Goal: Navigation & Orientation: Find specific page/section

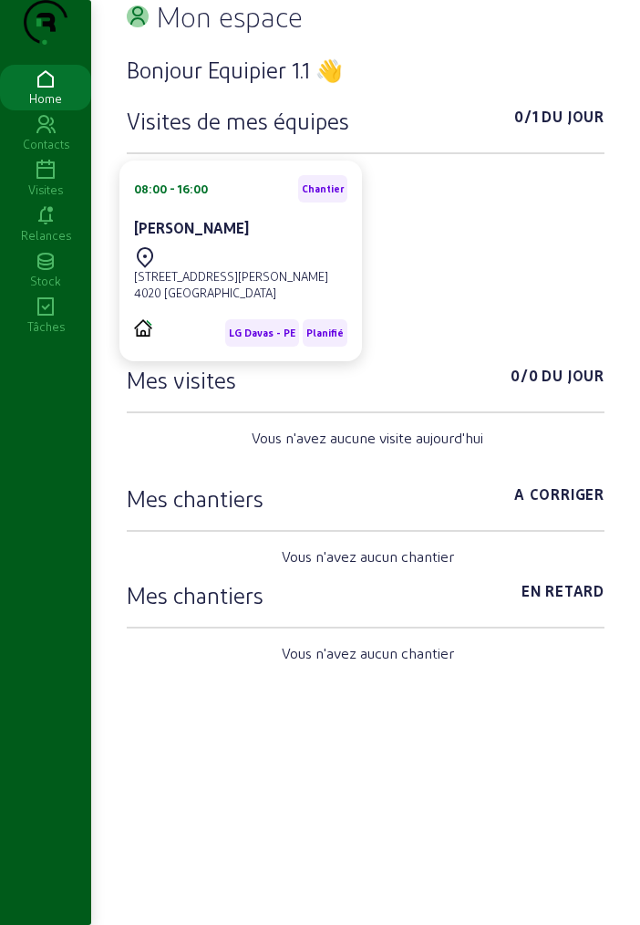
click at [36, 182] on icon at bounding box center [45, 171] width 91 height 22
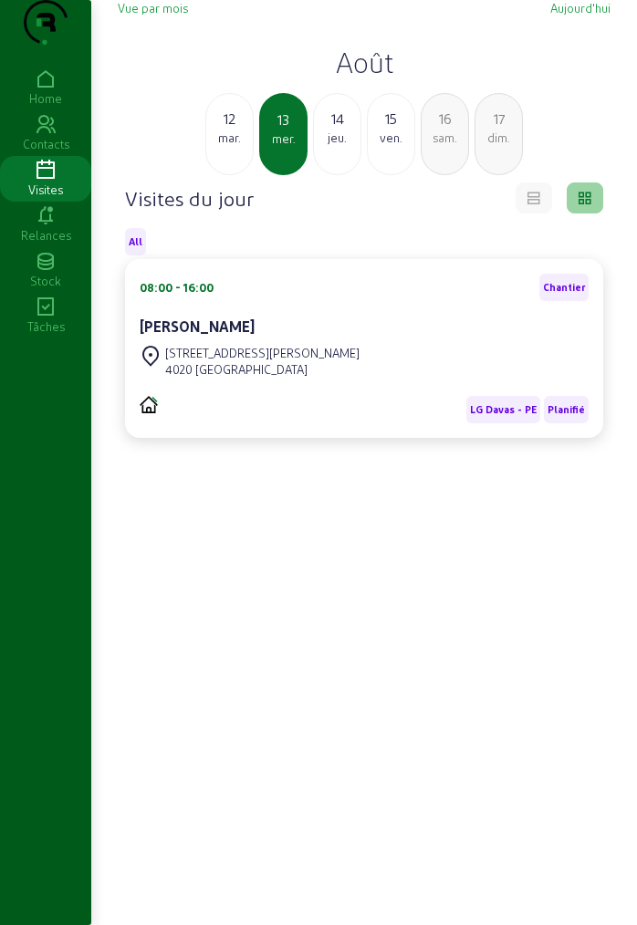
click at [364, 78] on h2 "Août" at bounding box center [364, 62] width 493 height 33
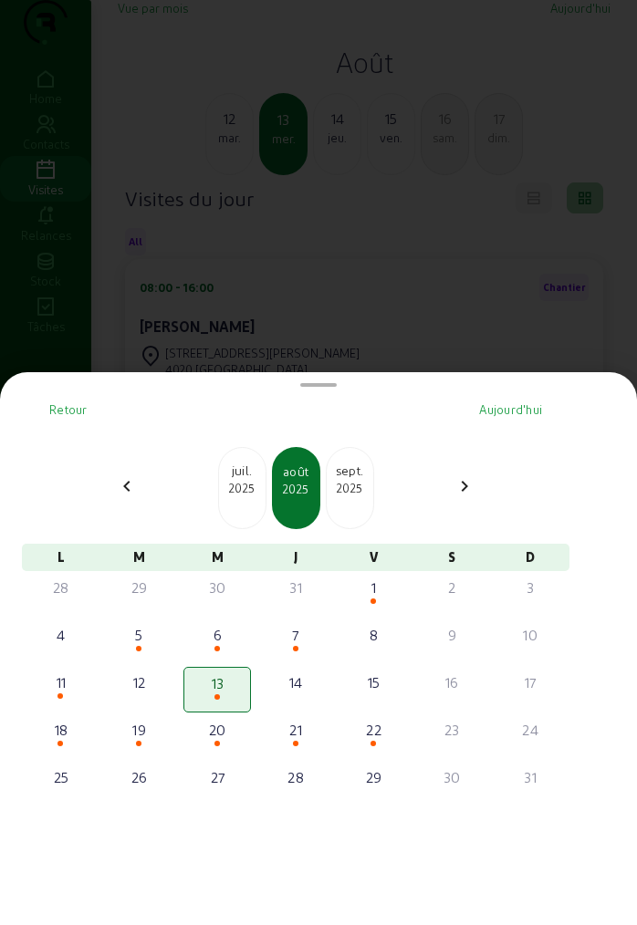
click at [360, 483] on div "2025" at bounding box center [350, 488] width 47 height 16
click at [360, 483] on div "2026" at bounding box center [350, 488] width 47 height 16
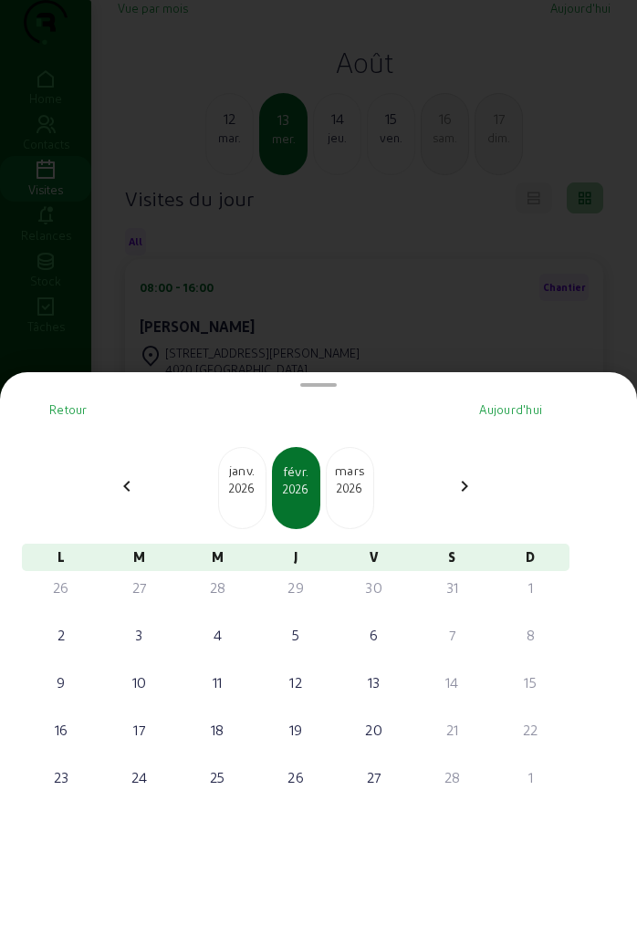
click at [360, 483] on div "2026" at bounding box center [350, 488] width 47 height 16
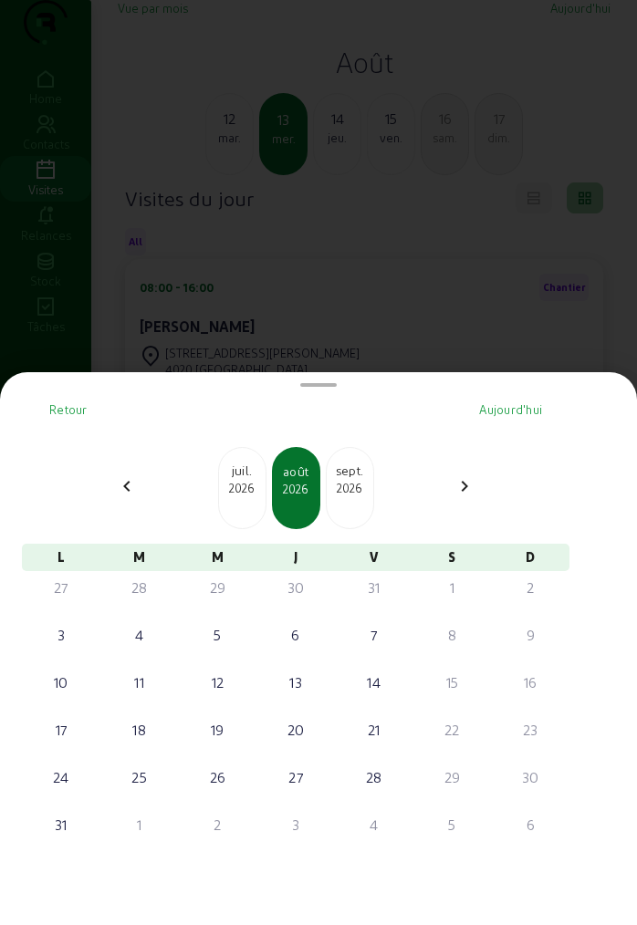
click at [360, 483] on div "2026" at bounding box center [350, 488] width 47 height 16
click at [360, 483] on div "2027" at bounding box center [350, 488] width 47 height 16
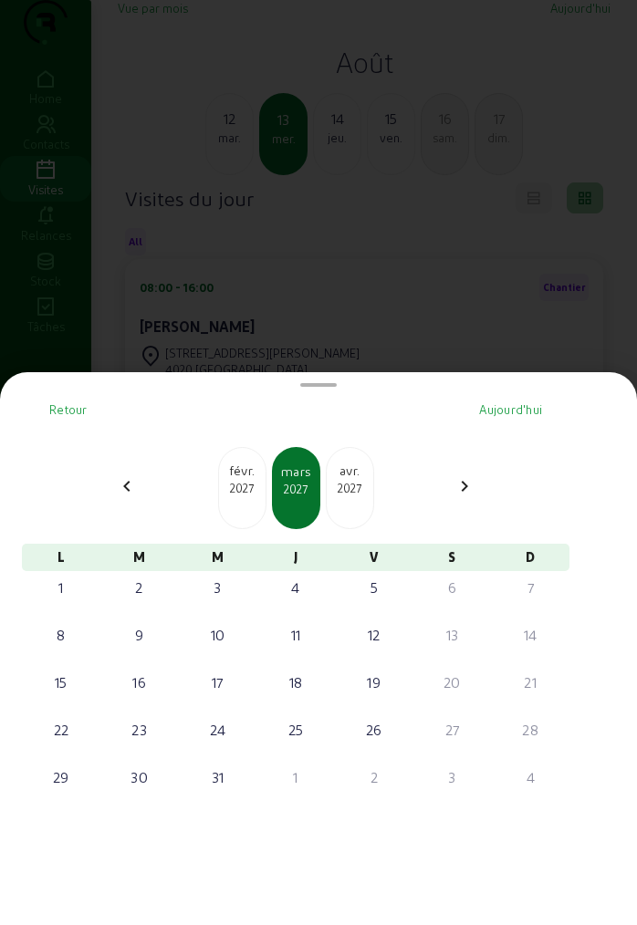
click at [360, 483] on div "2027" at bounding box center [350, 488] width 47 height 16
click at [518, 314] on div at bounding box center [318, 462] width 637 height 925
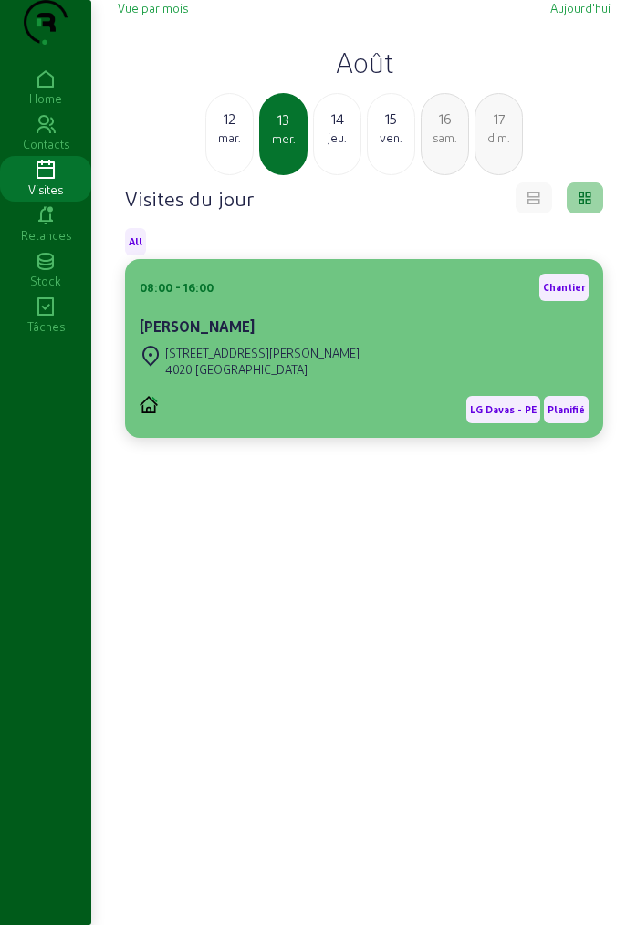
click at [374, 341] on div "08:00 - 16:00 [PERSON_NAME]" at bounding box center [364, 308] width 449 height 68
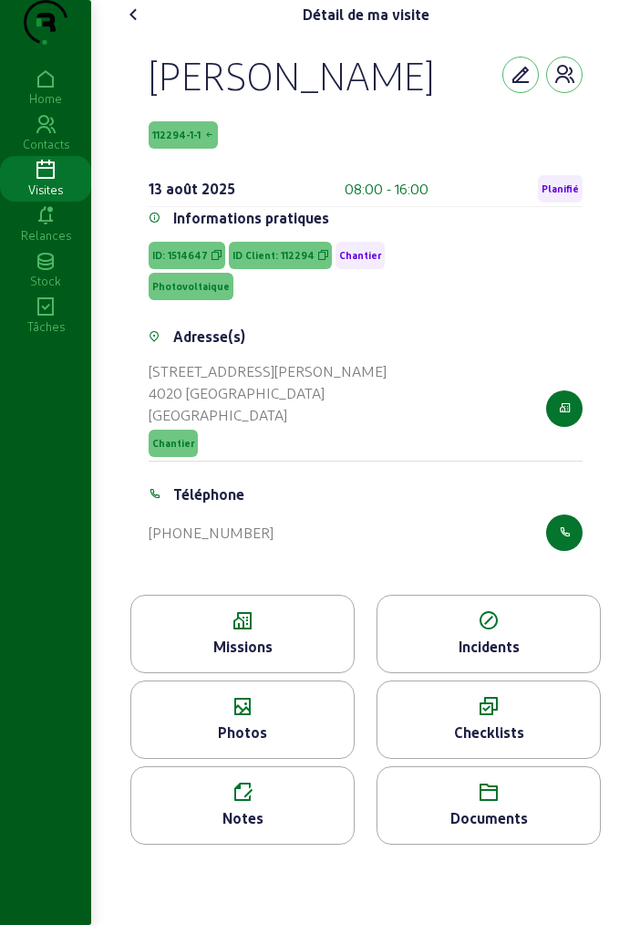
click at [224, 632] on icon at bounding box center [242, 621] width 223 height 22
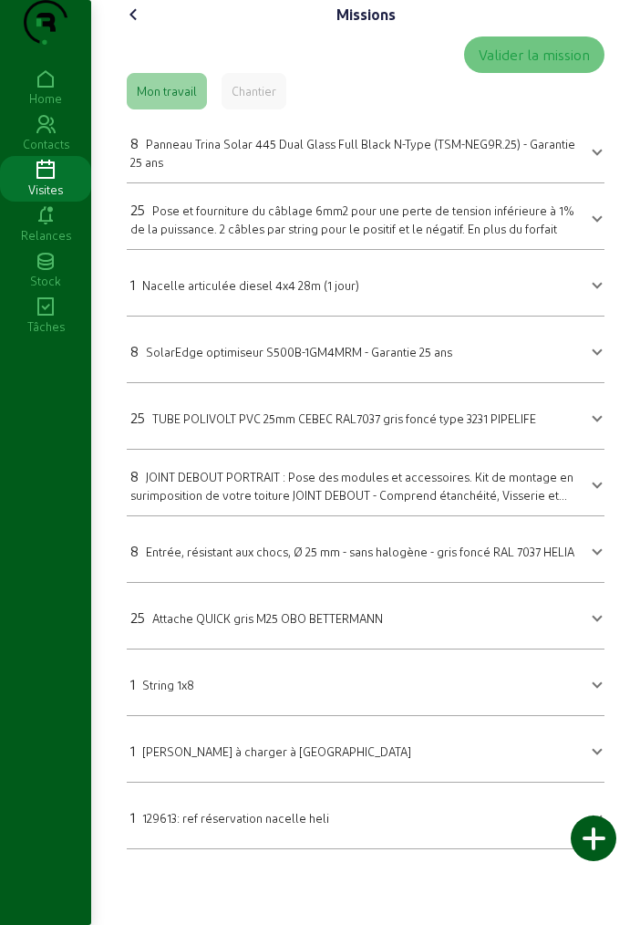
click at [141, 26] on icon at bounding box center [134, 15] width 22 height 22
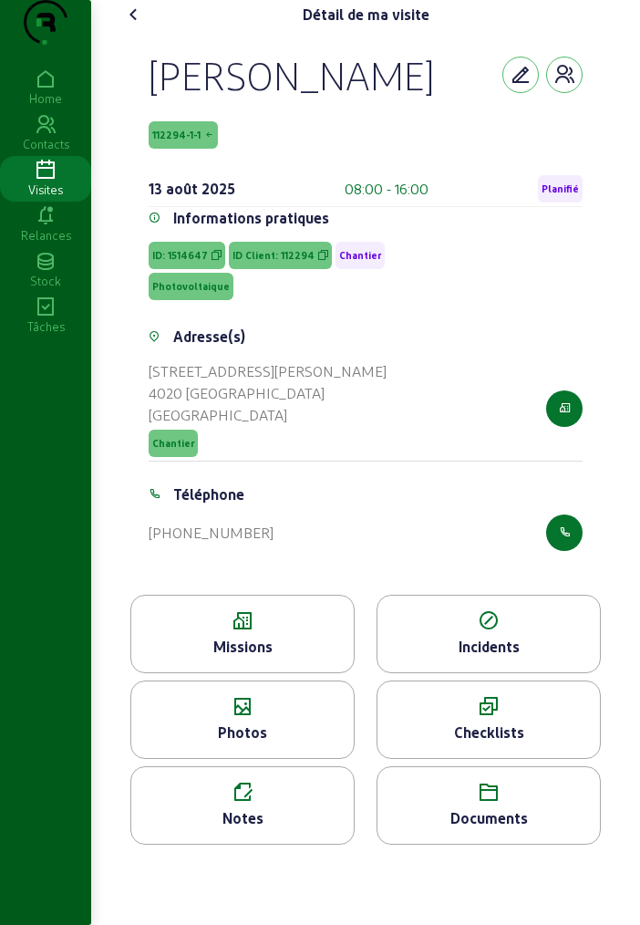
drag, startPoint x: 468, startPoint y: 818, endPoint x: 507, endPoint y: 855, distance: 53.6
click at [507, 829] on div "Documents" at bounding box center [489, 818] width 223 height 22
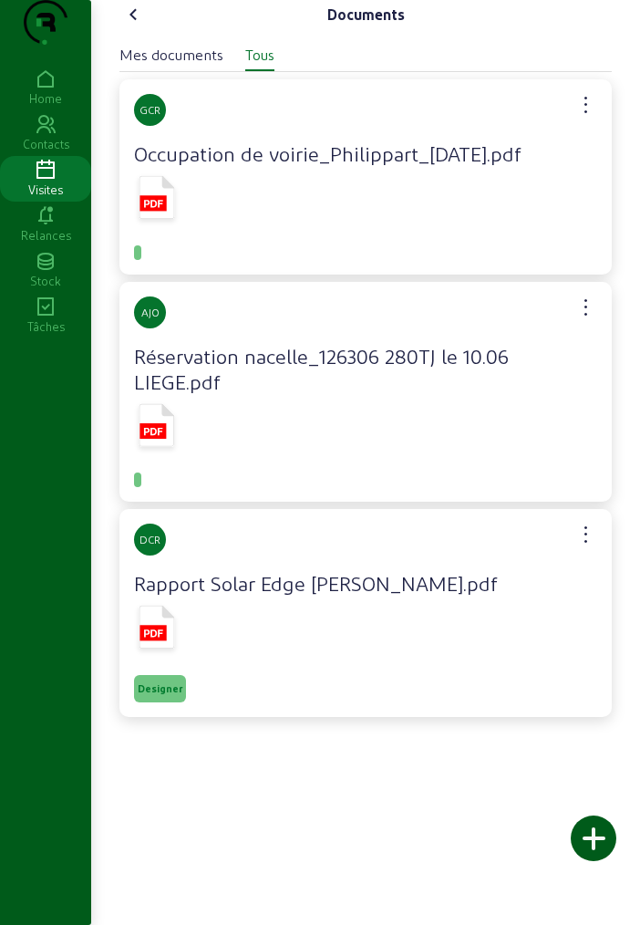
click at [160, 219] on icon at bounding box center [158, 197] width 36 height 43
click at [141, 26] on icon at bounding box center [134, 15] width 22 height 22
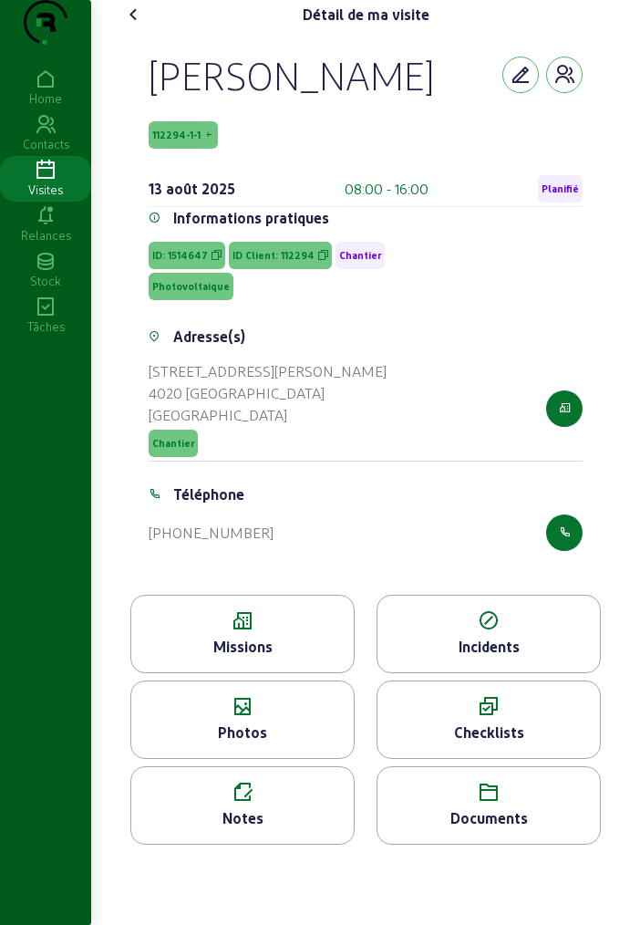
click at [182, 149] on span "112294-1-1" at bounding box center [183, 134] width 69 height 27
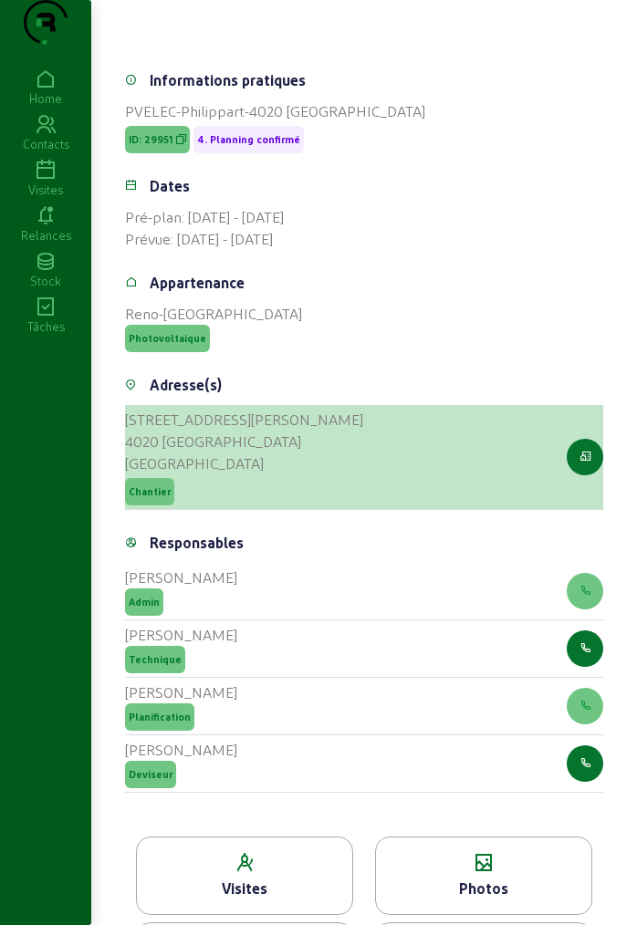
scroll to position [446, 0]
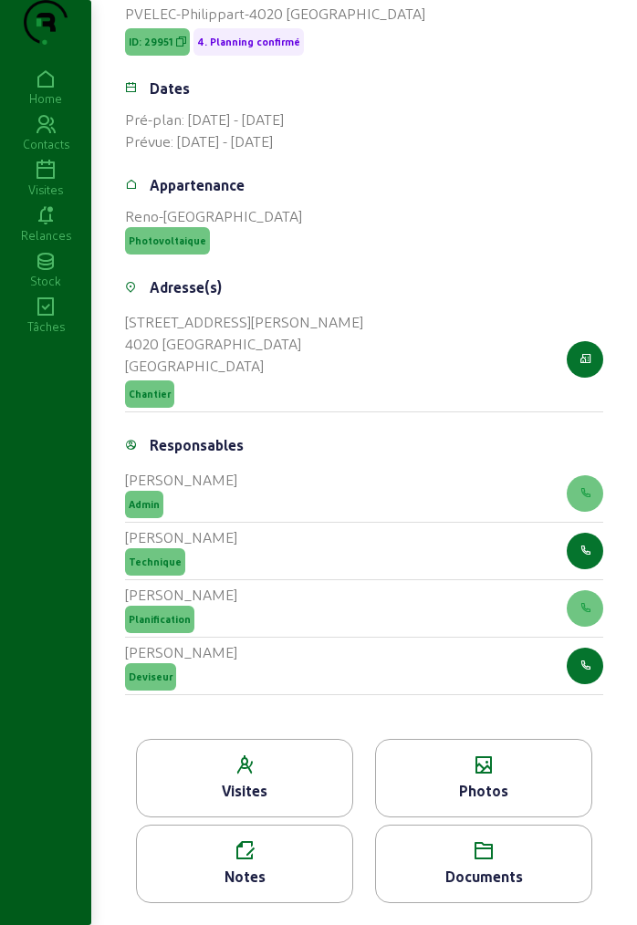
click at [476, 859] on icon at bounding box center [483, 851] width 215 height 22
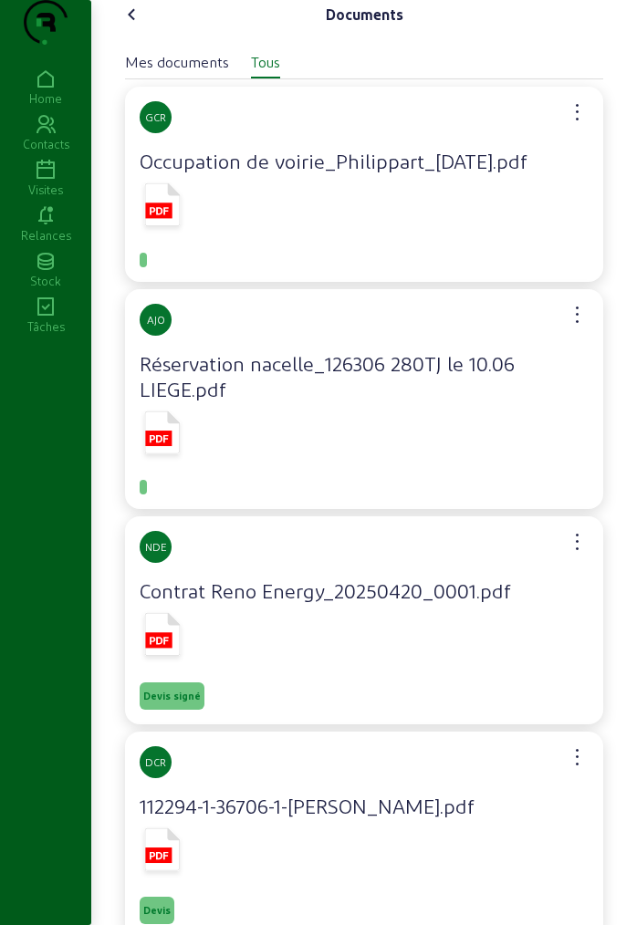
click at [185, 73] on div "Mes documents" at bounding box center [177, 62] width 104 height 22
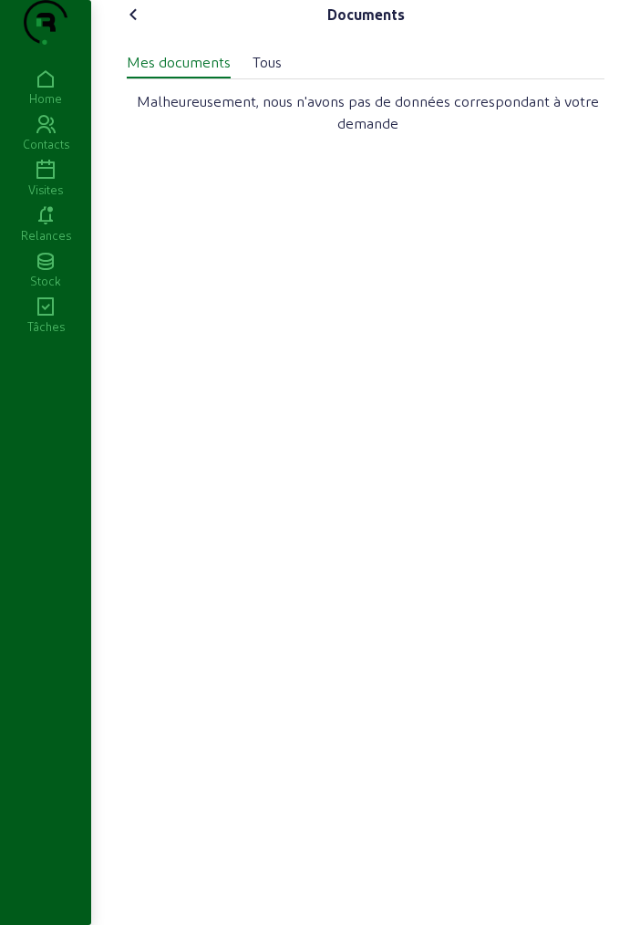
click at [272, 73] on div "Tous" at bounding box center [267, 62] width 29 height 22
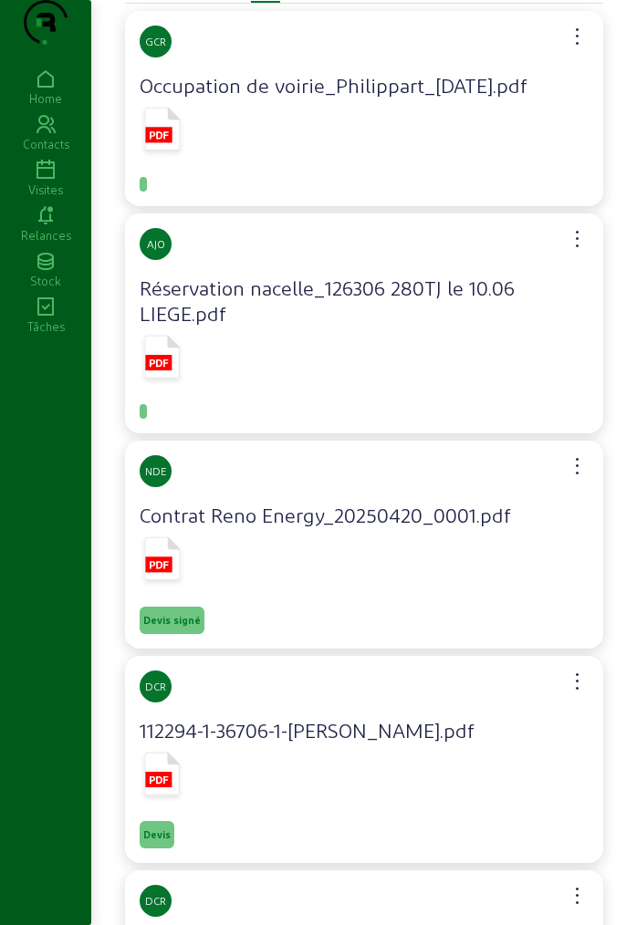
scroll to position [244, 0]
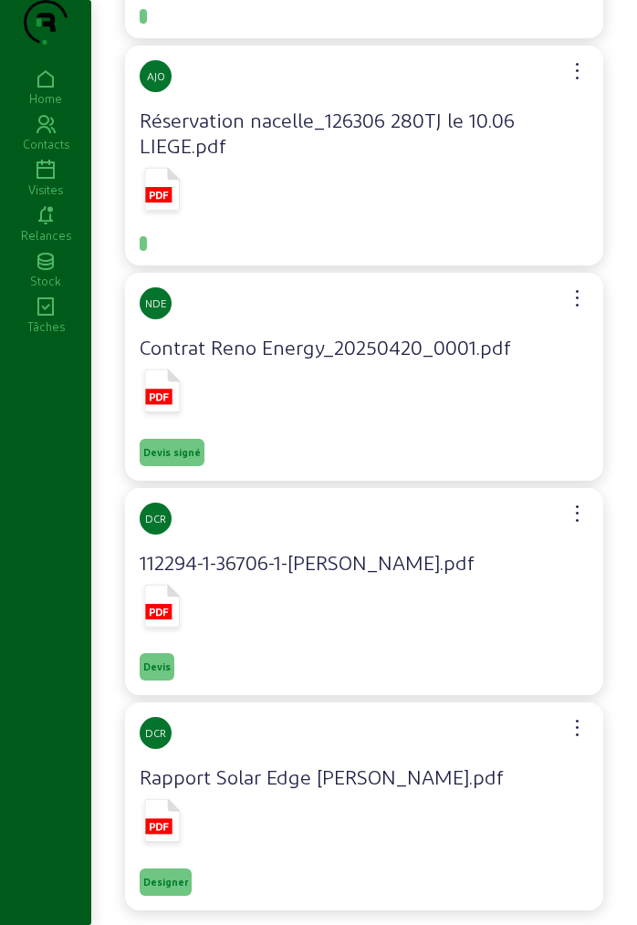
click at [153, 401] on icon at bounding box center [159, 396] width 19 height 7
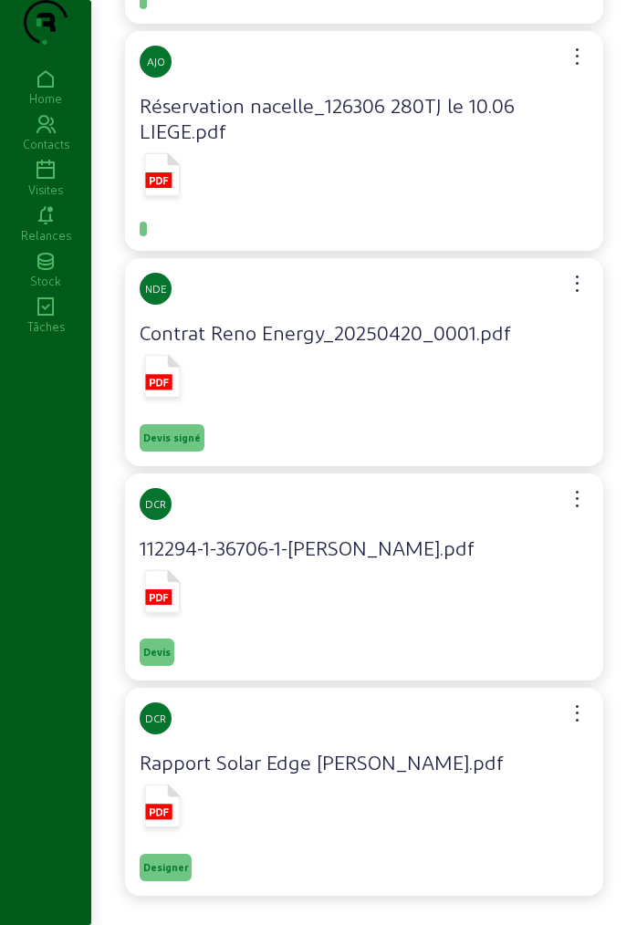
scroll to position [295, 0]
click at [161, 599] on icon at bounding box center [159, 597] width 19 height 7
